Goal: Task Accomplishment & Management: Use online tool/utility

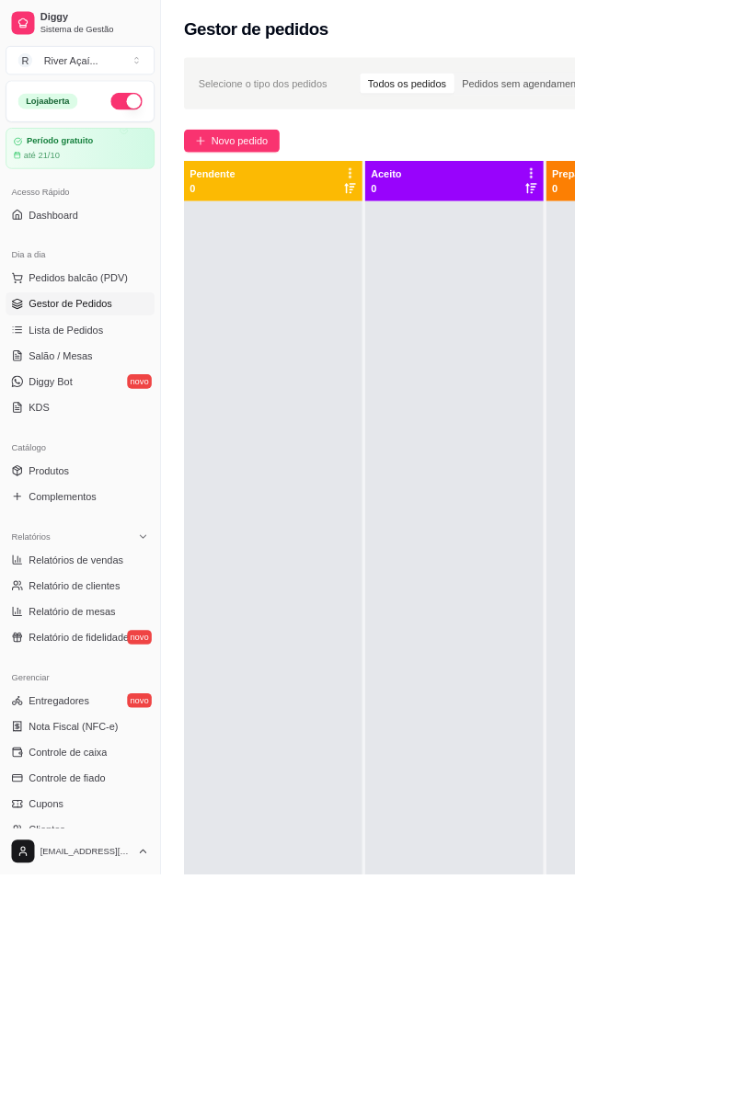
click at [292, 189] on span "Novo pedido" at bounding box center [306, 180] width 73 height 20
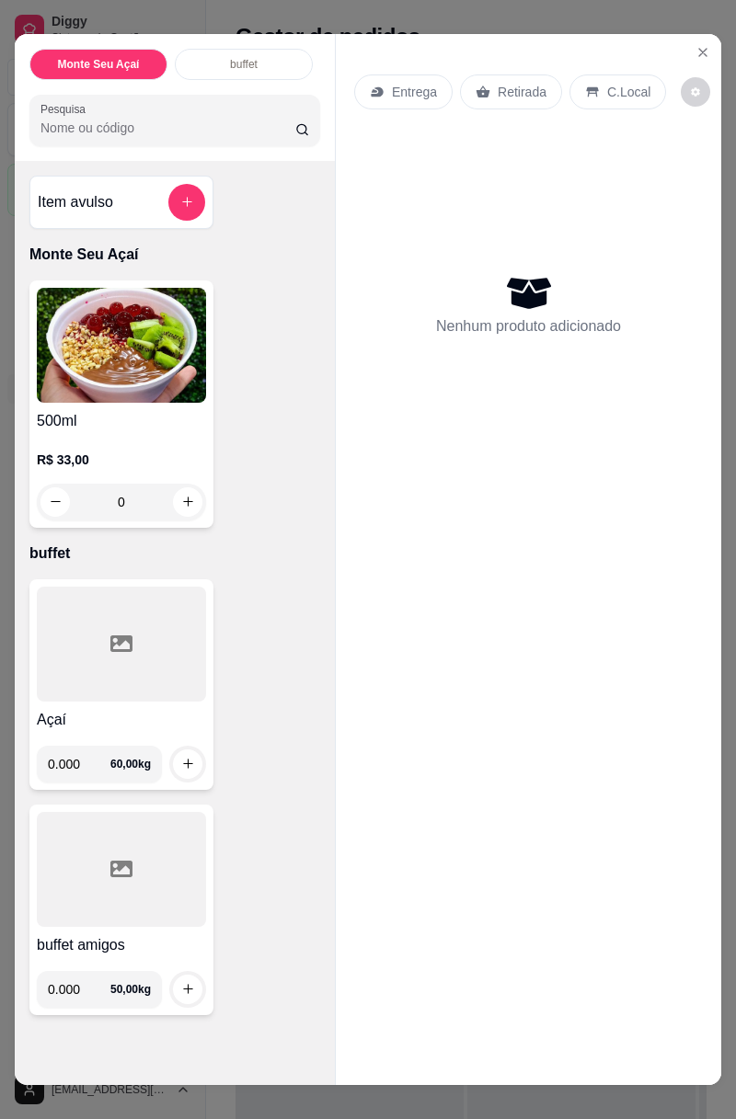
scroll to position [25, 0]
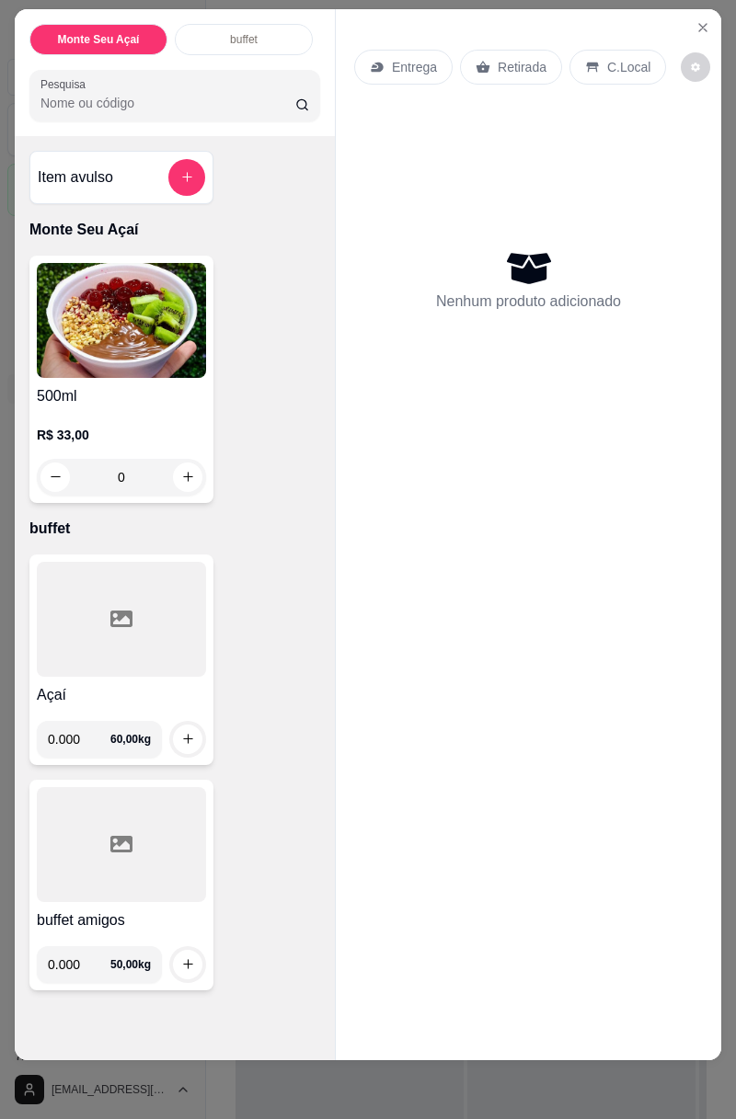
click at [96, 730] on input "0.000" at bounding box center [79, 739] width 63 height 37
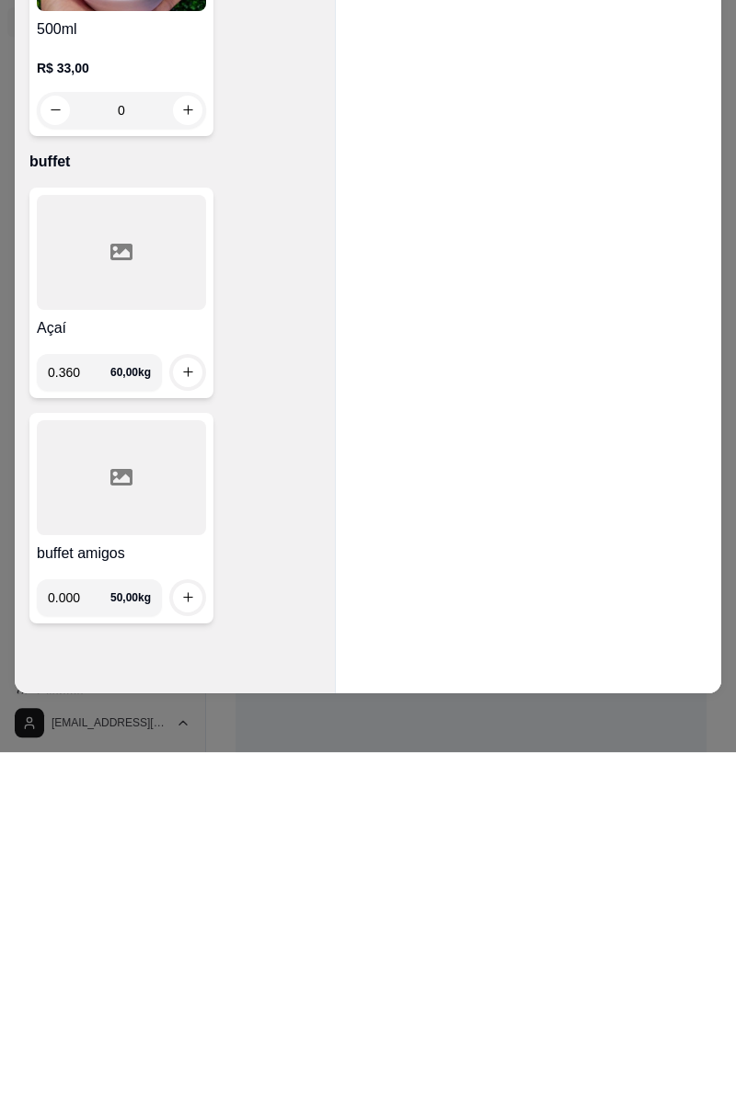
type input "0.360"
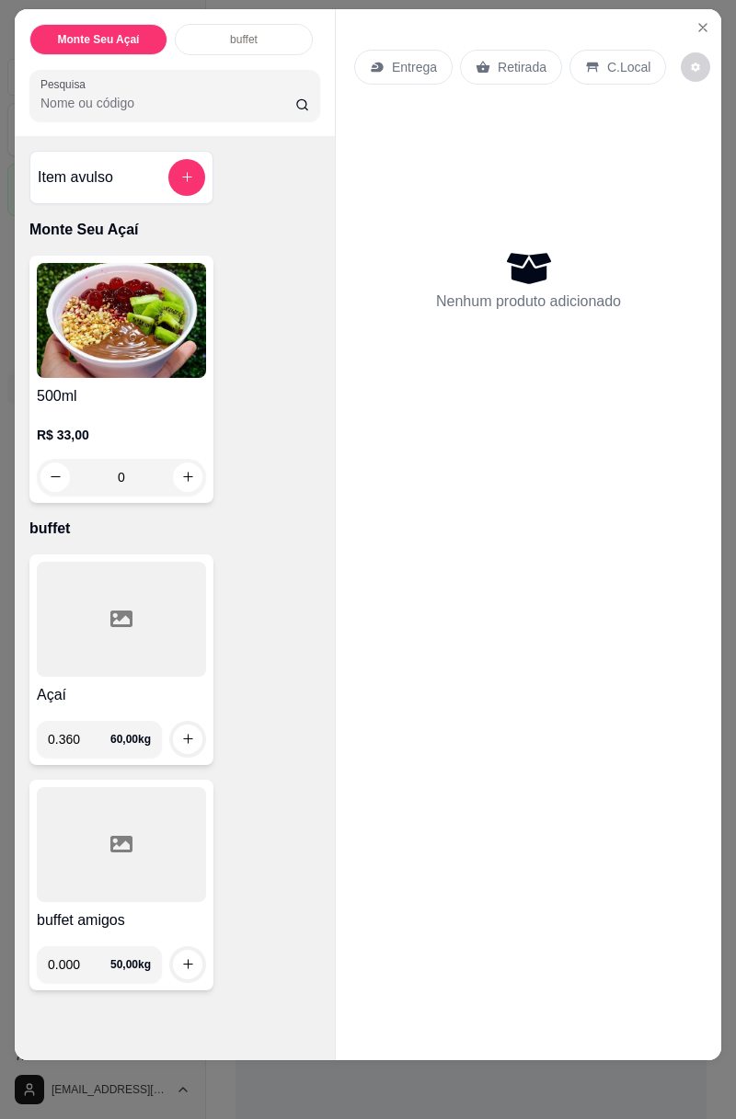
click at [195, 366] on img at bounding box center [121, 320] width 169 height 115
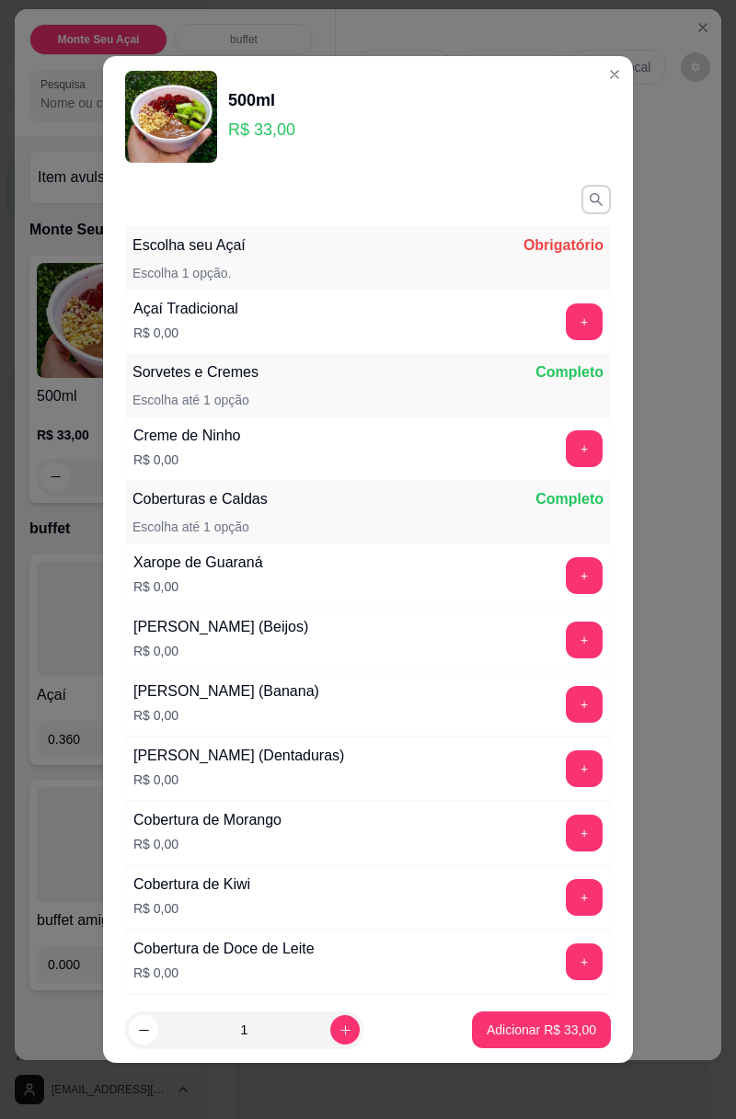
click at [678, 338] on div "Nenhum produto adicionado" at bounding box center [528, 279] width 349 height 361
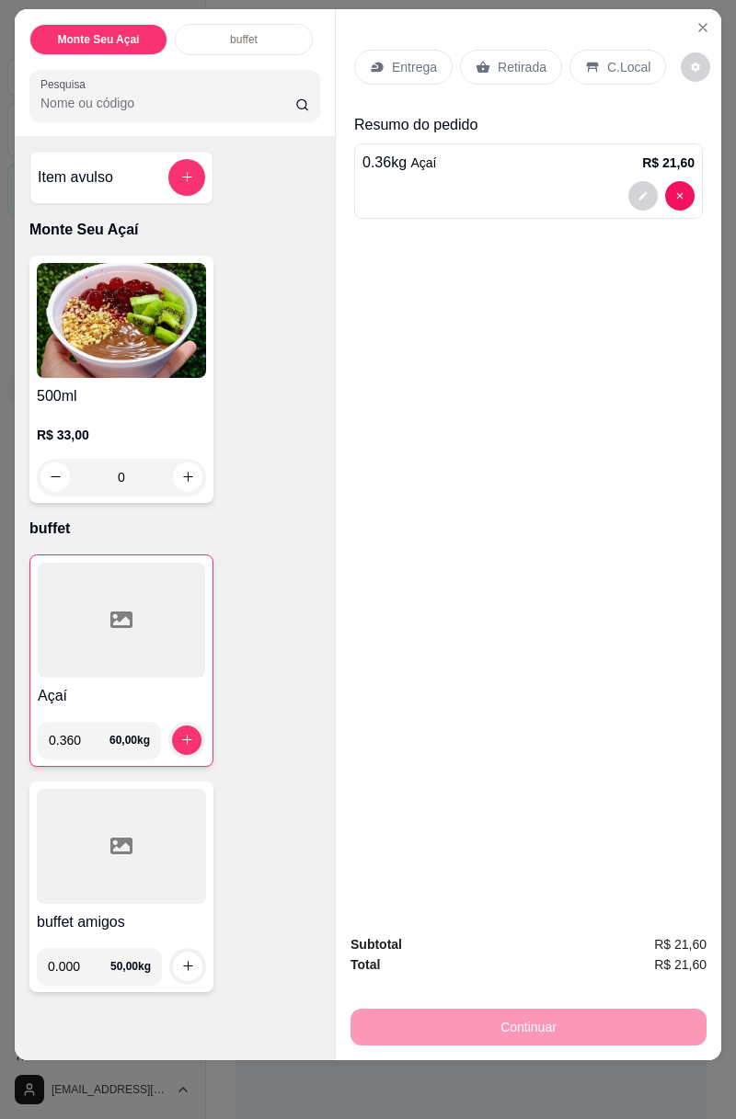
click at [192, 749] on button "increase-product-quantity" at bounding box center [186, 740] width 29 height 29
click at [614, 66] on p "C.Local" at bounding box center [628, 67] width 43 height 18
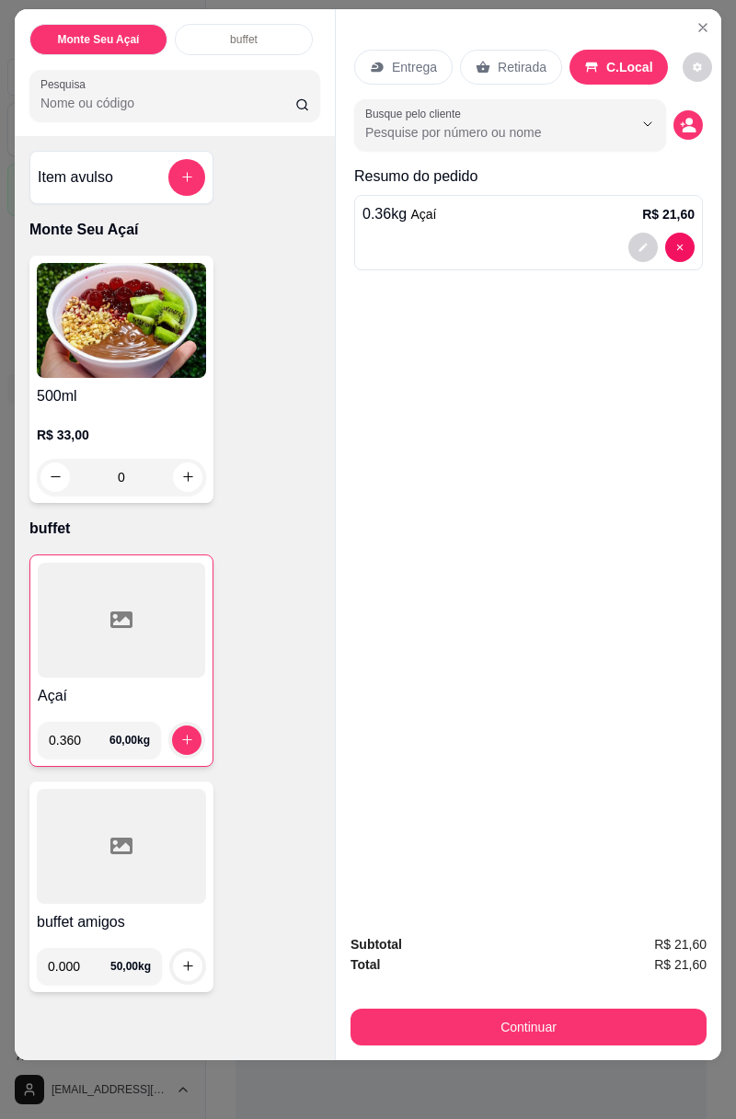
click at [534, 1017] on div "Registre o pagamento do pedido R$ 21,60 Total do pedido R$ 21,60 Restante a cob…" at bounding box center [367, 559] width 740 height 1127
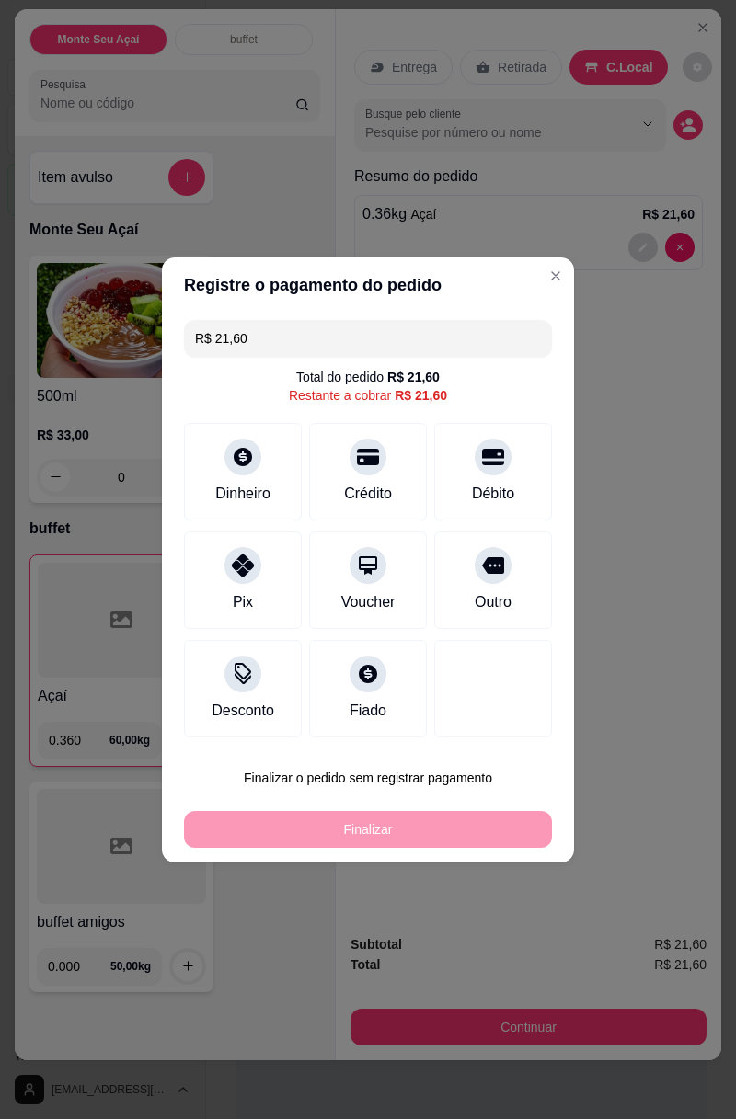
click at [247, 569] on icon at bounding box center [243, 566] width 22 height 22
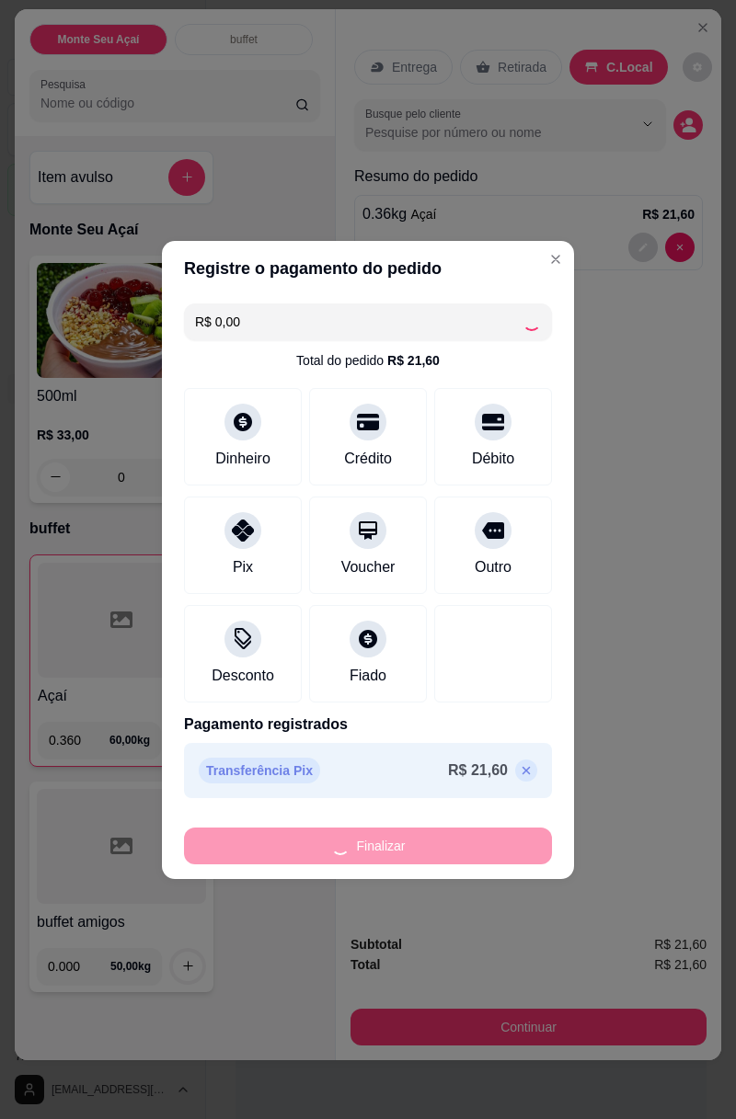
click at [447, 847] on div "Finalizar" at bounding box center [368, 846] width 368 height 37
type input "-R$ 21,60"
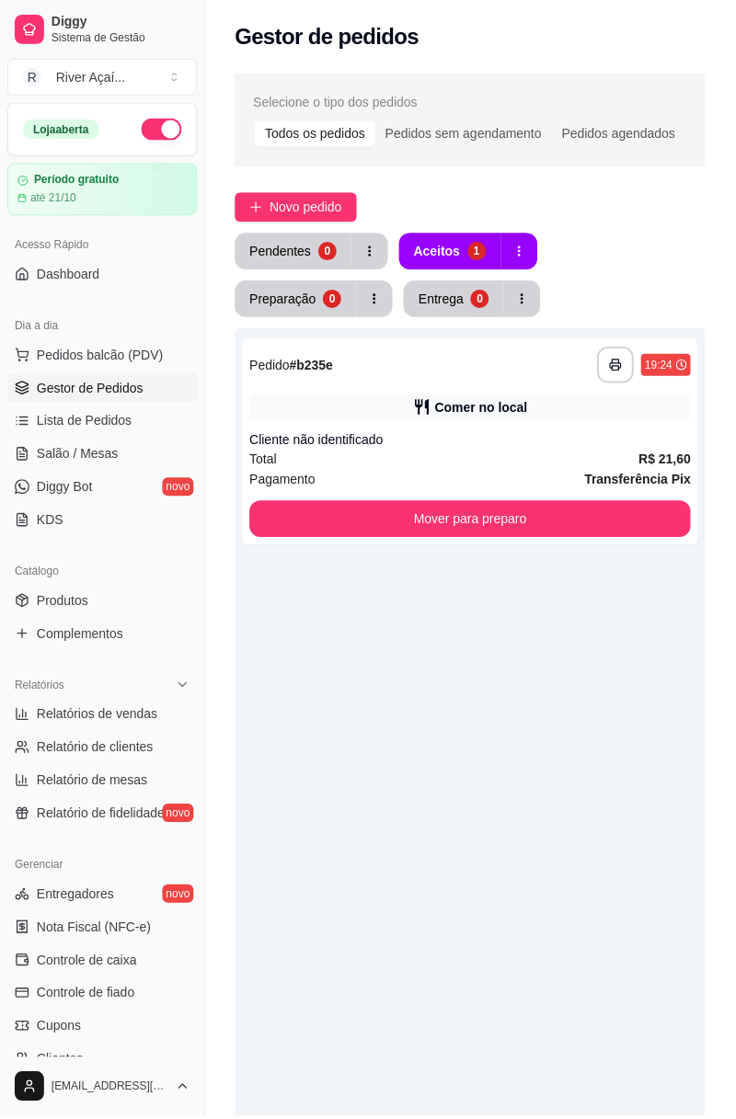
click at [450, 254] on div "Aceitos" at bounding box center [438, 252] width 47 height 18
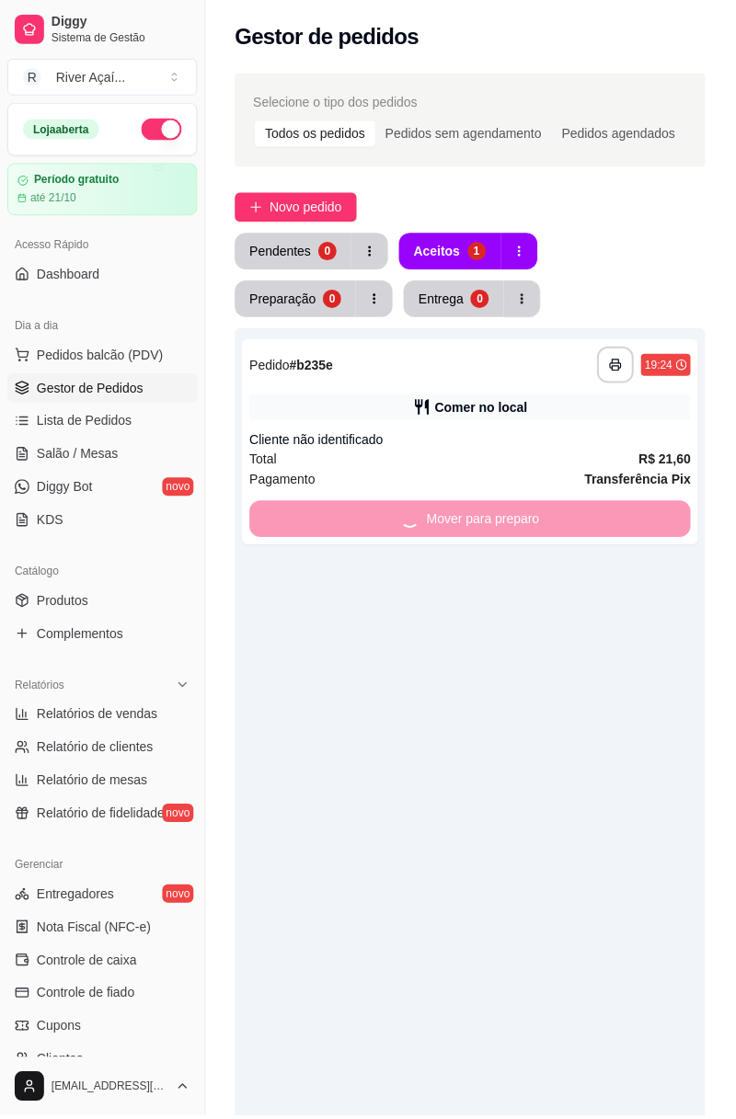
click at [568, 522] on div "Mover para preparo" at bounding box center [471, 520] width 442 height 37
click at [316, 291] on div "Preparação" at bounding box center [283, 300] width 66 height 18
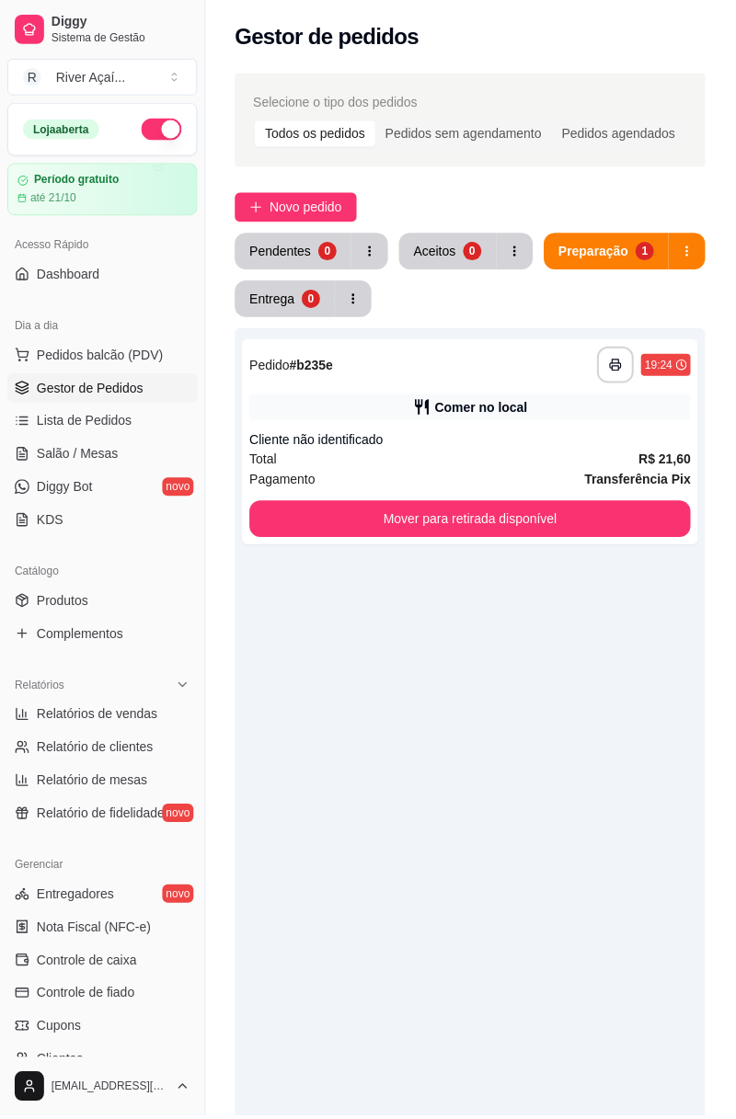
click at [633, 249] on button "Preparação 1" at bounding box center [607, 252] width 125 height 37
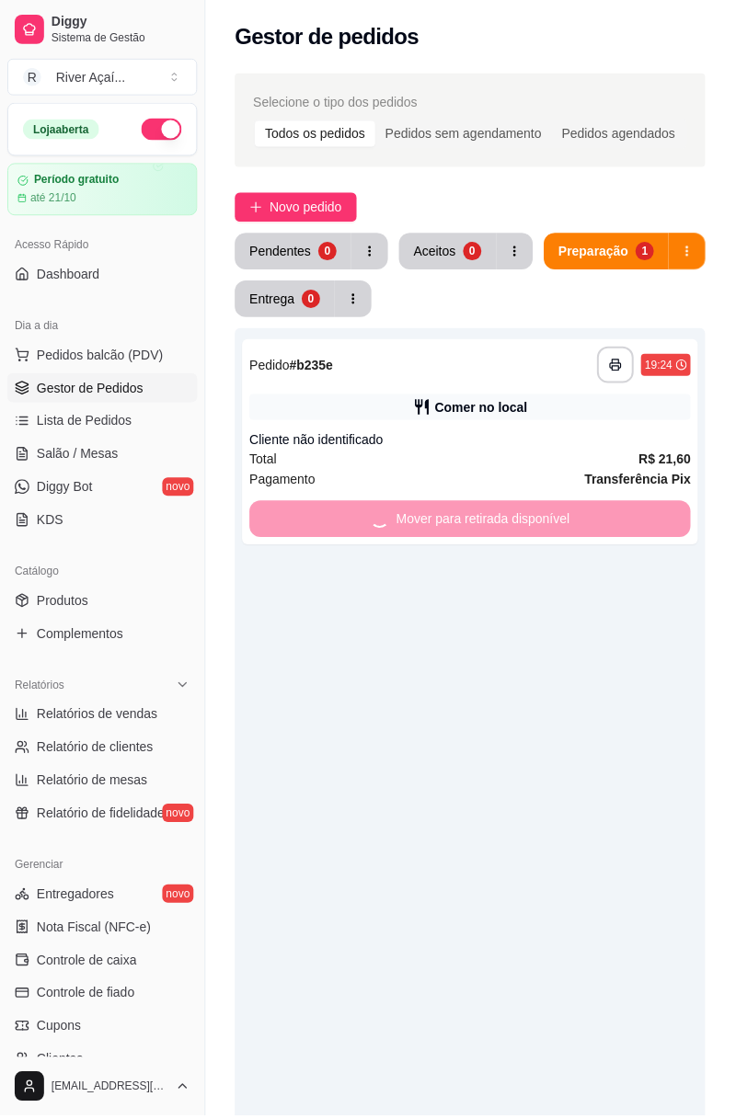
click at [591, 513] on div "**********" at bounding box center [471, 888] width 472 height 1119
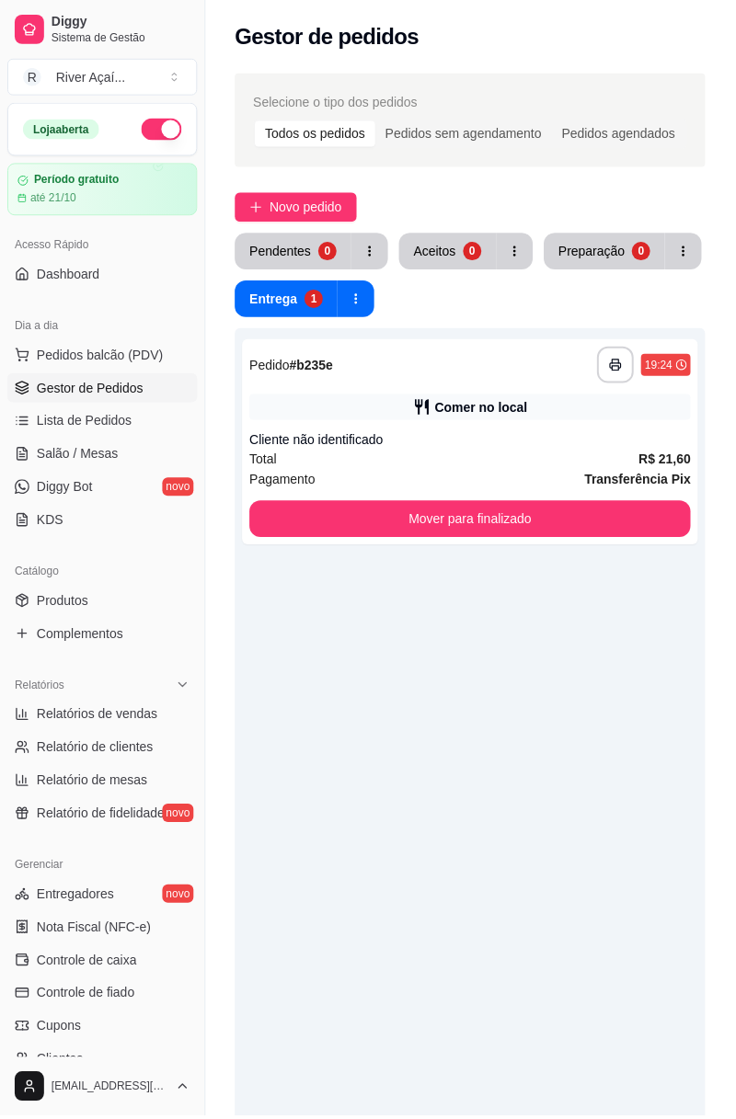
click at [274, 305] on div "Entrega" at bounding box center [274, 300] width 48 height 18
click at [559, 536] on button "Mover para finalizado" at bounding box center [471, 520] width 442 height 37
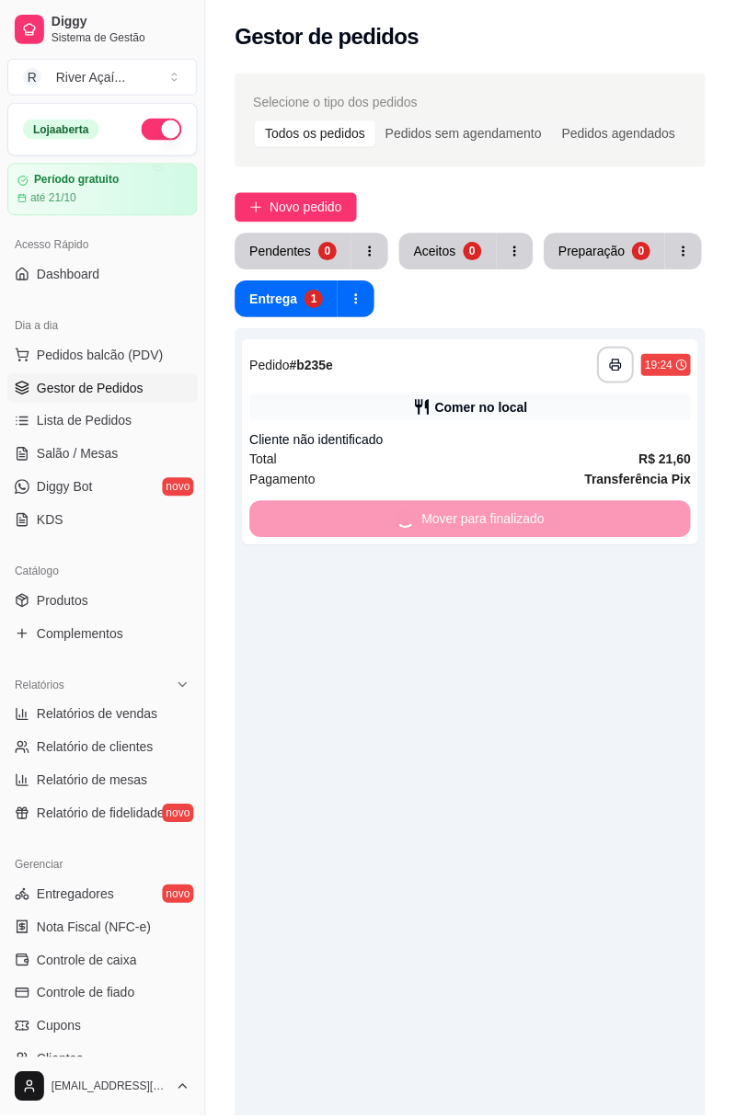
click at [618, 521] on div "Mover para finalizado" at bounding box center [471, 520] width 442 height 37
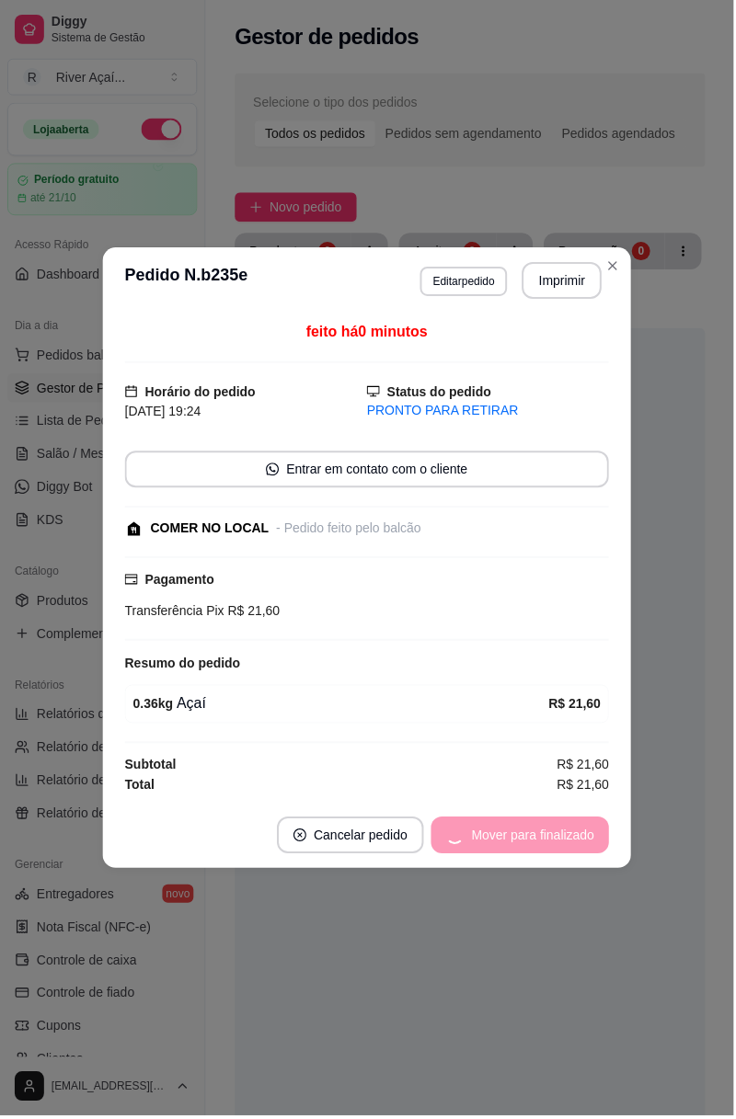
click at [524, 832] on div "Mover para finalizado" at bounding box center [521, 838] width 178 height 37
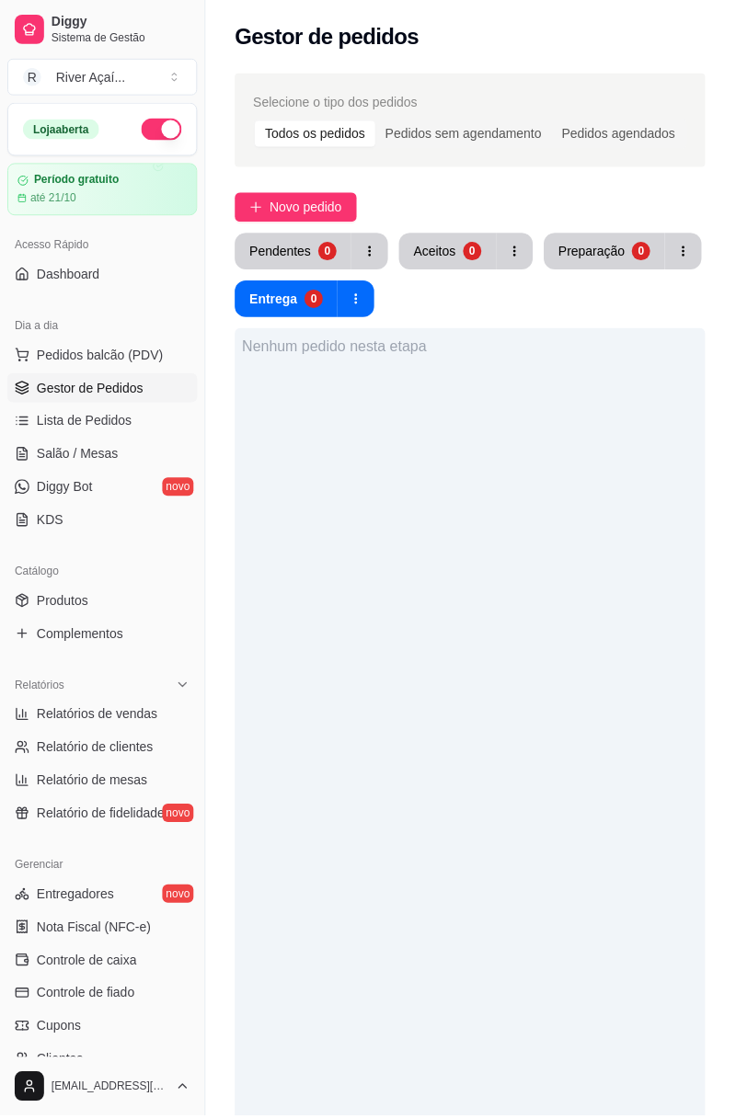
click at [623, 298] on div "Pendentes 0 Aceitos 0 Preparação 0 Entrega 0" at bounding box center [471, 276] width 472 height 85
click at [64, 714] on span "Relatórios de vendas" at bounding box center [97, 716] width 121 height 18
select select "ALL"
select select "0"
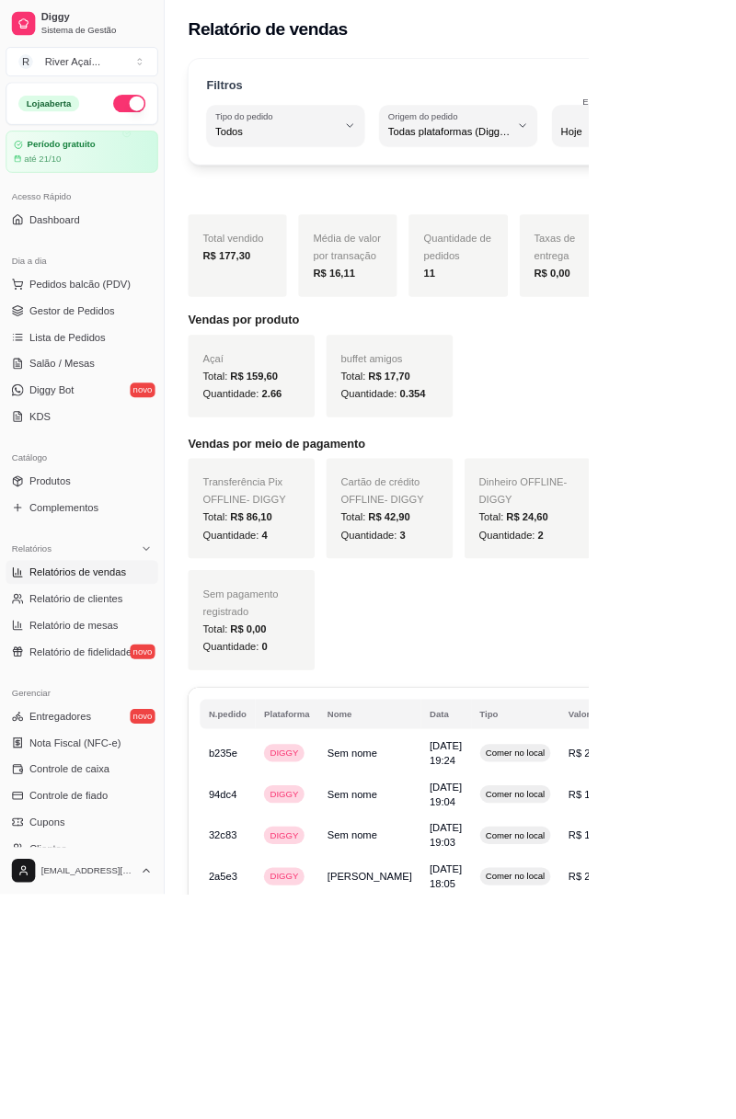
click at [116, 398] on link "Gestor de Pedidos" at bounding box center [102, 388] width 190 height 29
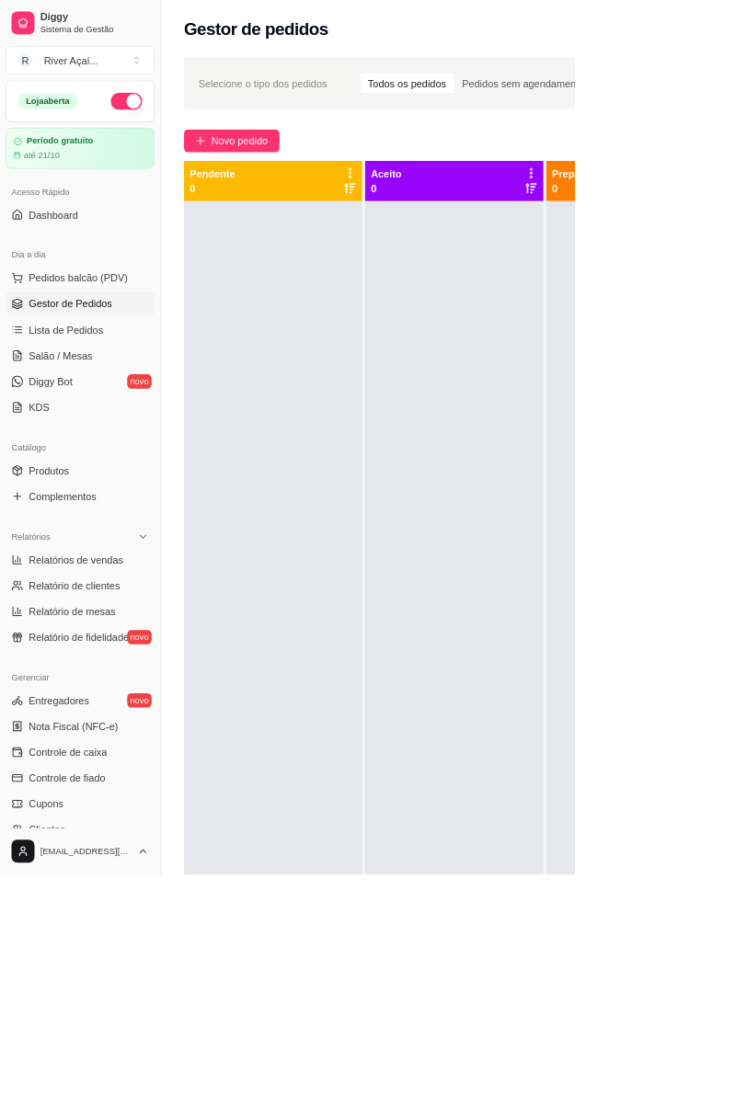
click at [122, 712] on span "Relatórios de vendas" at bounding box center [97, 716] width 121 height 18
select select "ALL"
select select "0"
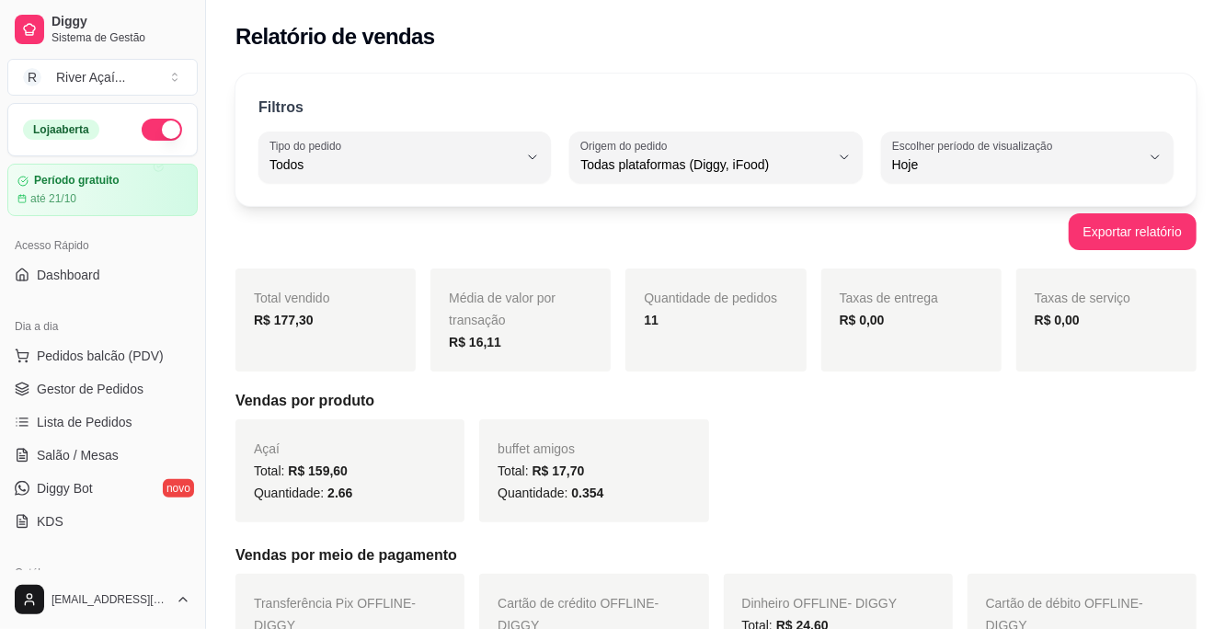
click at [107, 388] on span "Gestor de Pedidos" at bounding box center [90, 389] width 107 height 18
